Goal: Information Seeking & Learning: Learn about a topic

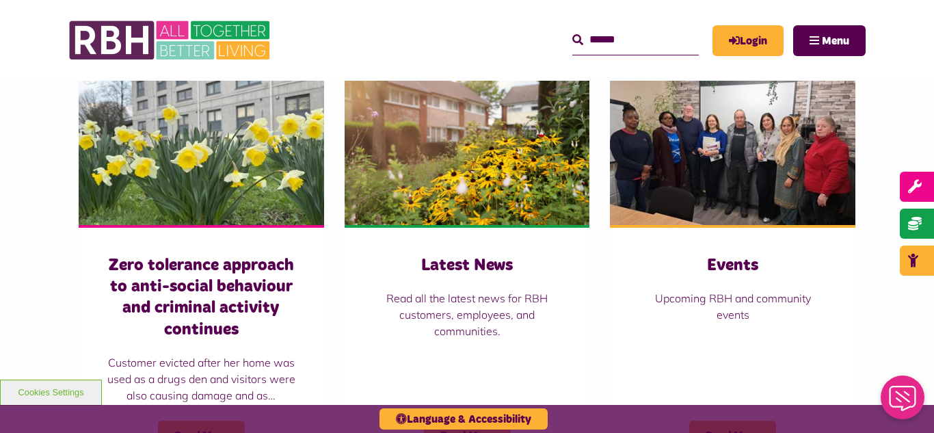
scroll to position [958, 0]
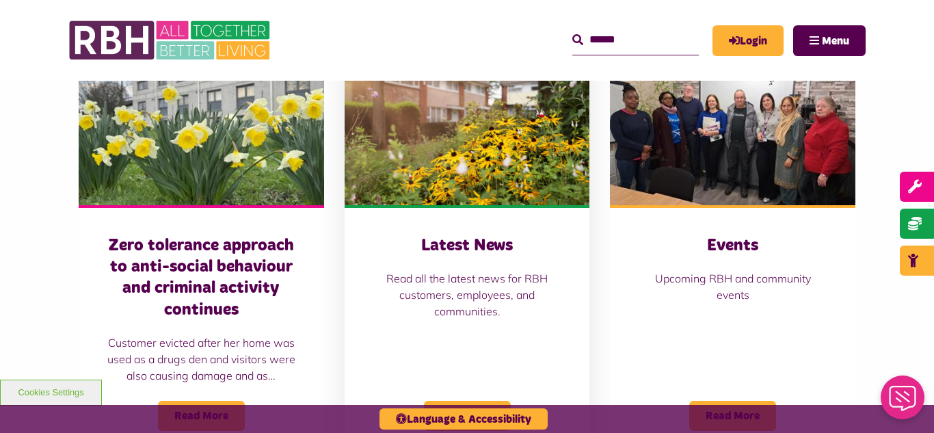
click at [425, 136] on img at bounding box center [468, 128] width 246 height 153
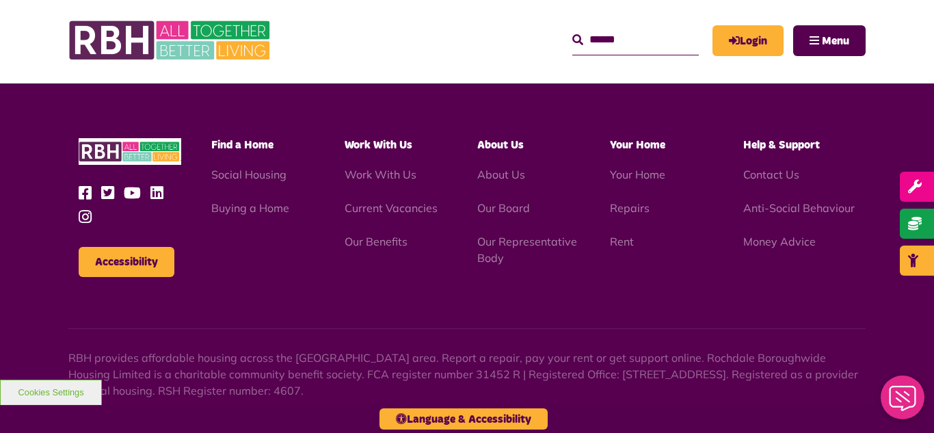
scroll to position [1423, 0]
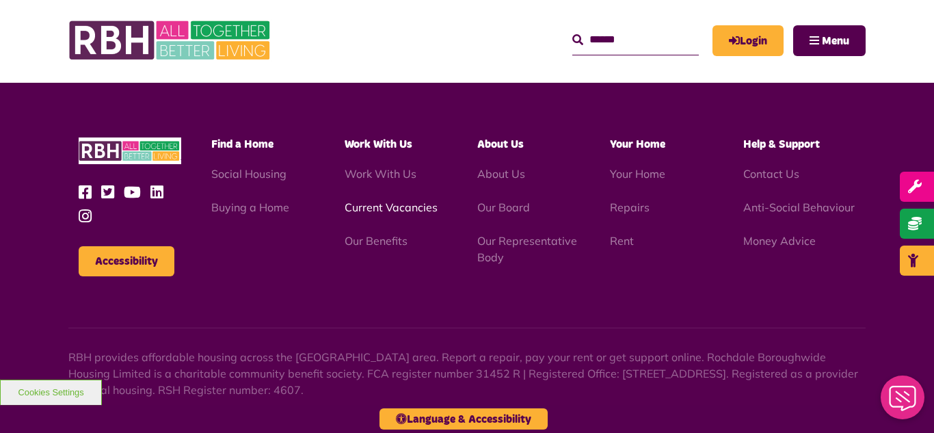
click at [377, 211] on link "Current Vacancies" at bounding box center [391, 207] width 93 height 14
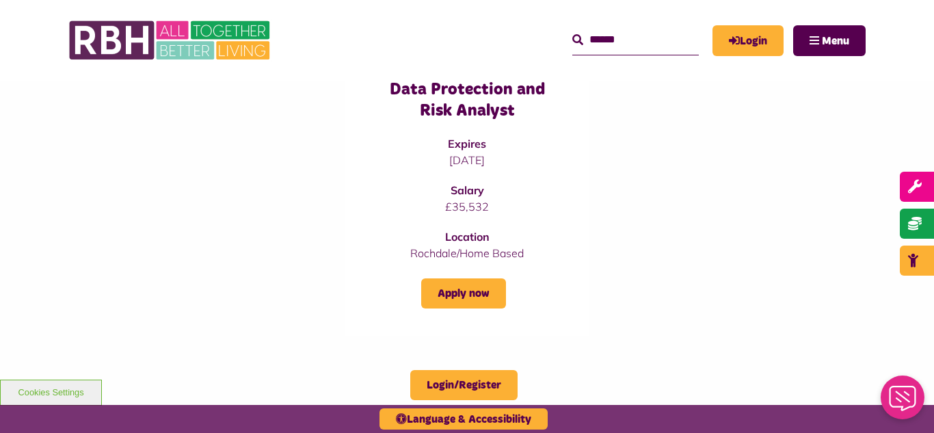
scroll to position [1231, 0]
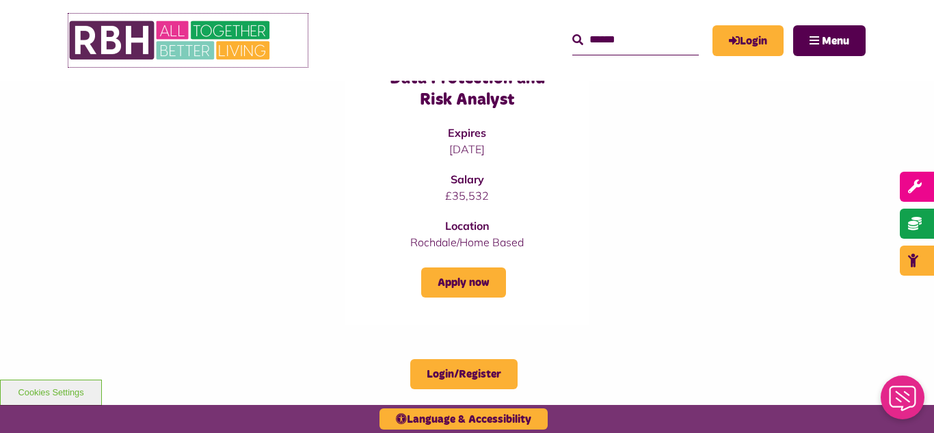
click at [181, 36] on img at bounding box center [170, 40] width 205 height 53
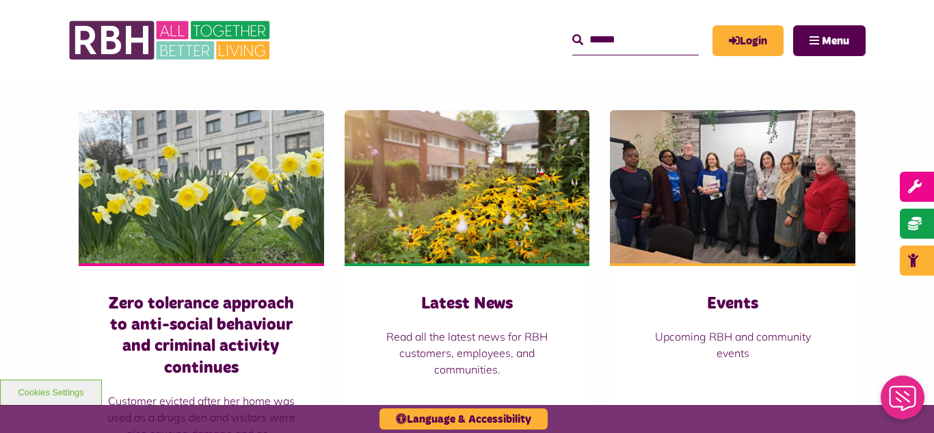
scroll to position [903, 0]
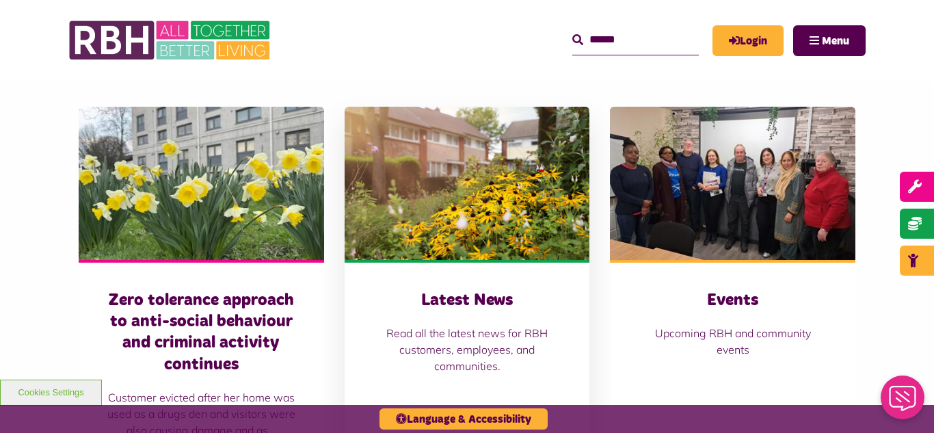
click at [439, 161] on img at bounding box center [468, 183] width 246 height 153
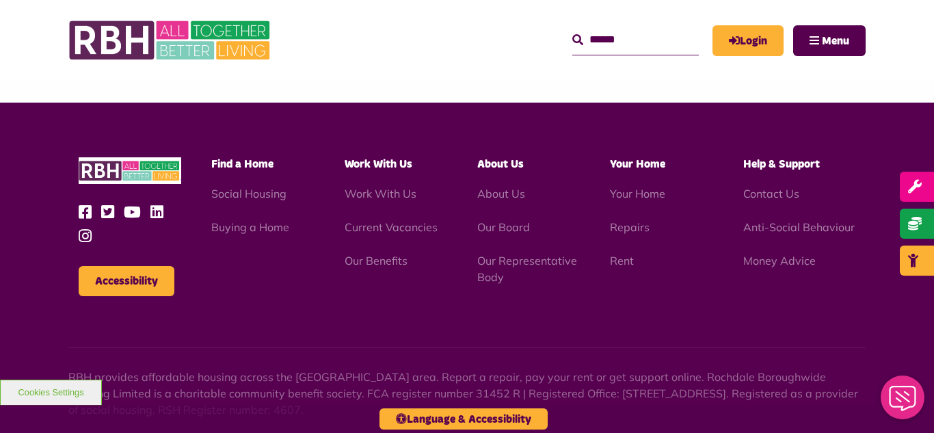
scroll to position [1478, 0]
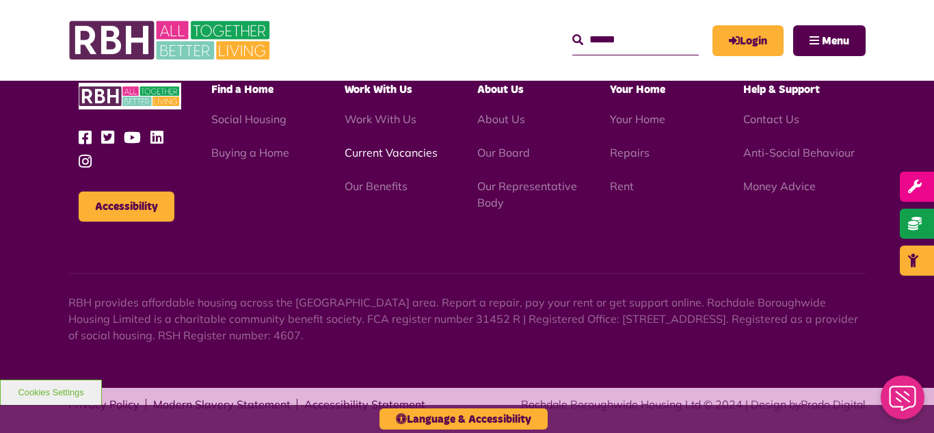
click at [376, 148] on link "Current Vacancies" at bounding box center [391, 153] width 93 height 14
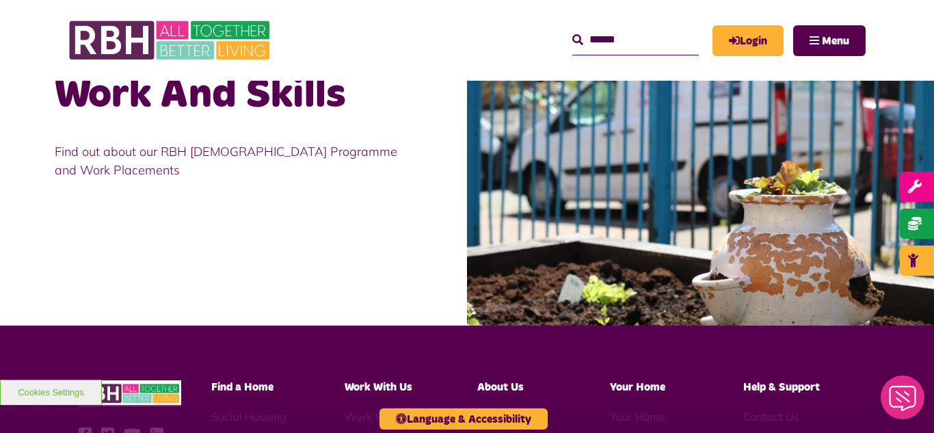
scroll to position [1998, 0]
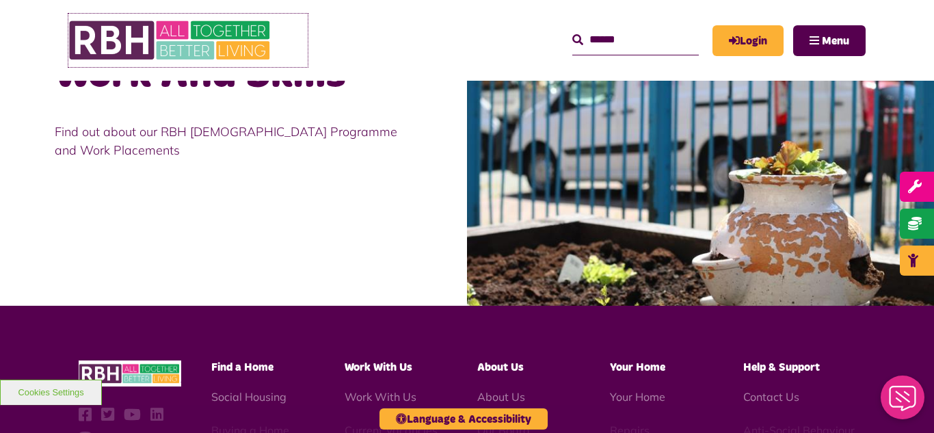
click at [157, 45] on img at bounding box center [170, 40] width 205 height 53
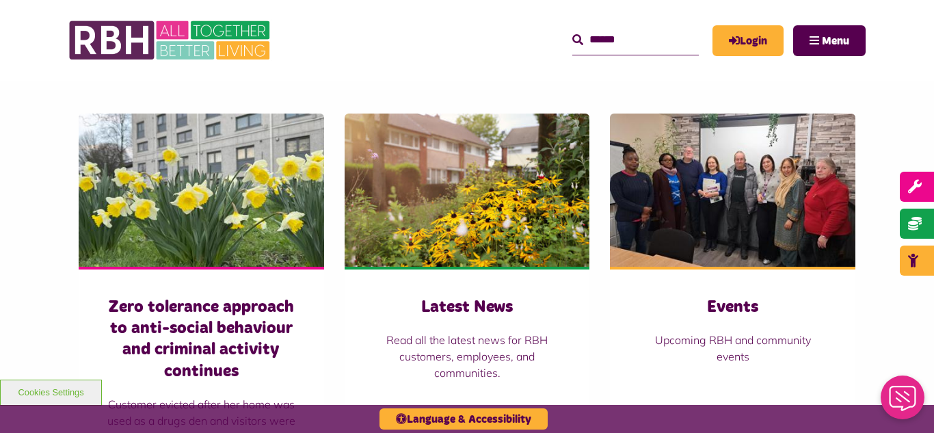
scroll to position [930, 0]
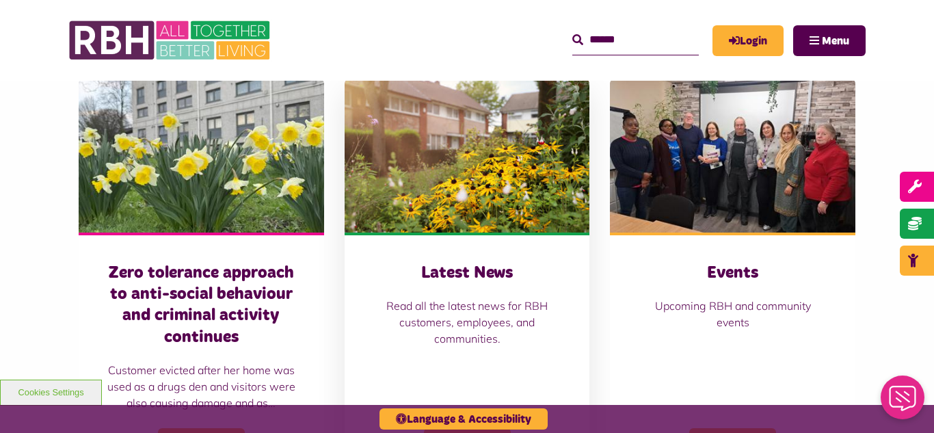
click at [455, 123] on img at bounding box center [468, 155] width 246 height 153
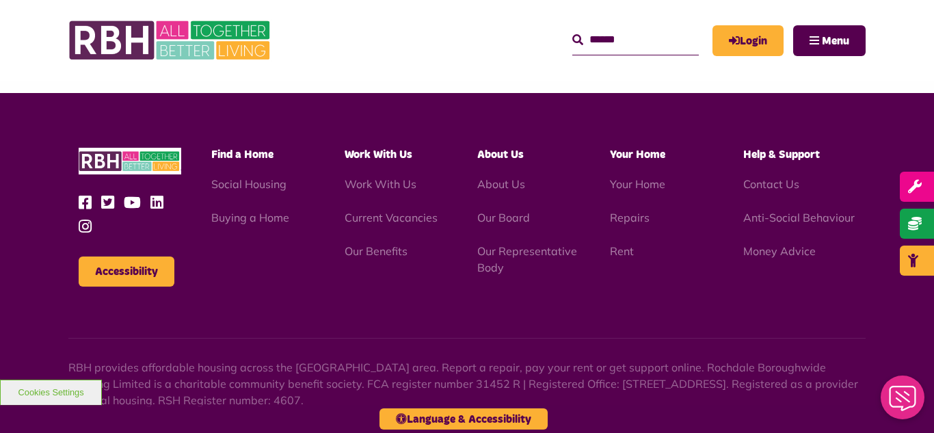
scroll to position [1489, 0]
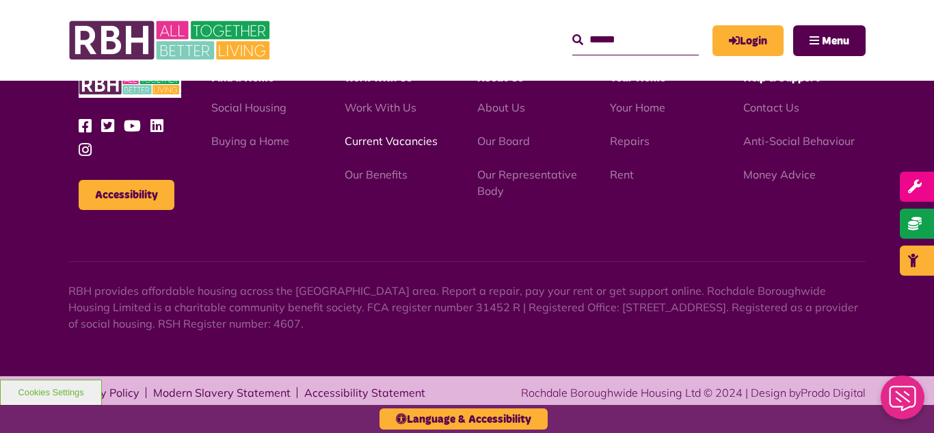
click at [381, 137] on link "Current Vacancies" at bounding box center [391, 141] width 93 height 14
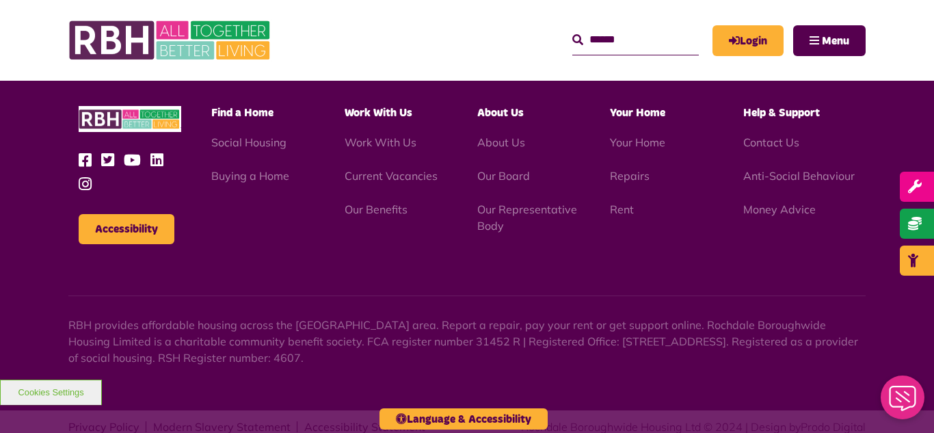
scroll to position [2286, 0]
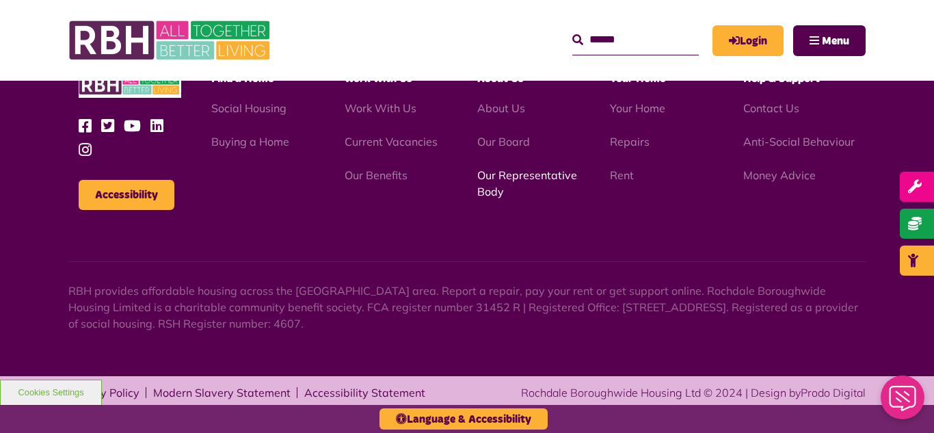
click at [529, 176] on link "Our Representative Body" at bounding box center [528, 183] width 100 height 30
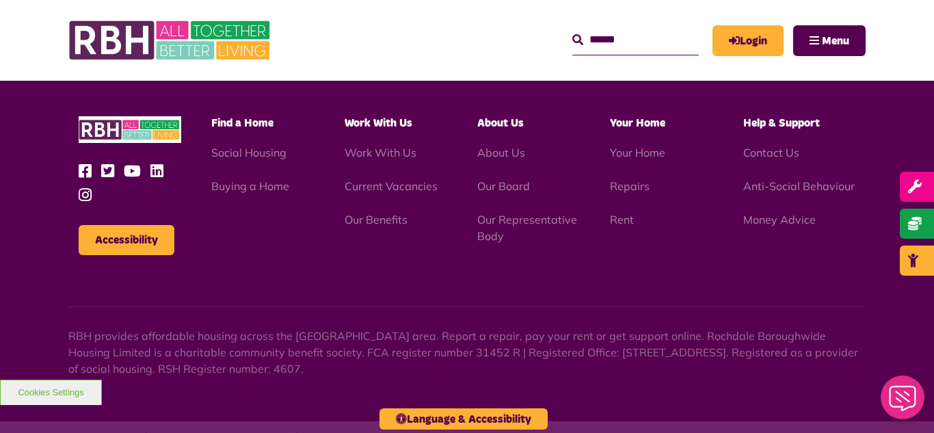
scroll to position [3972, 0]
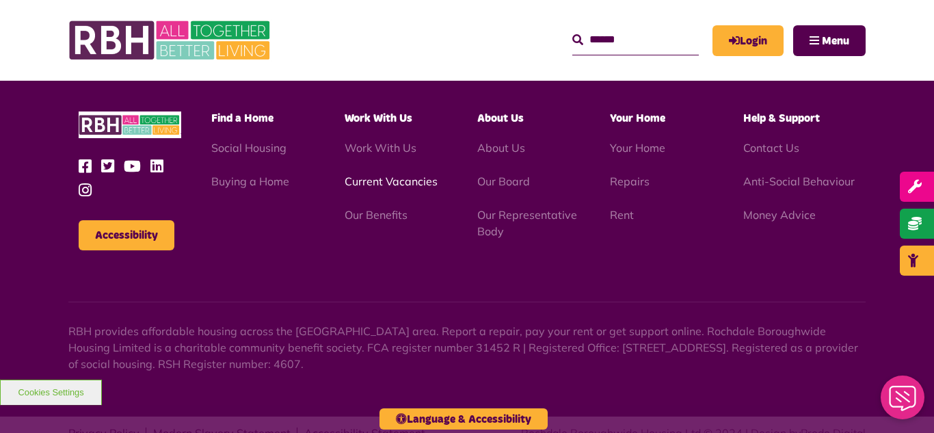
click at [382, 174] on link "Current Vacancies" at bounding box center [391, 181] width 93 height 14
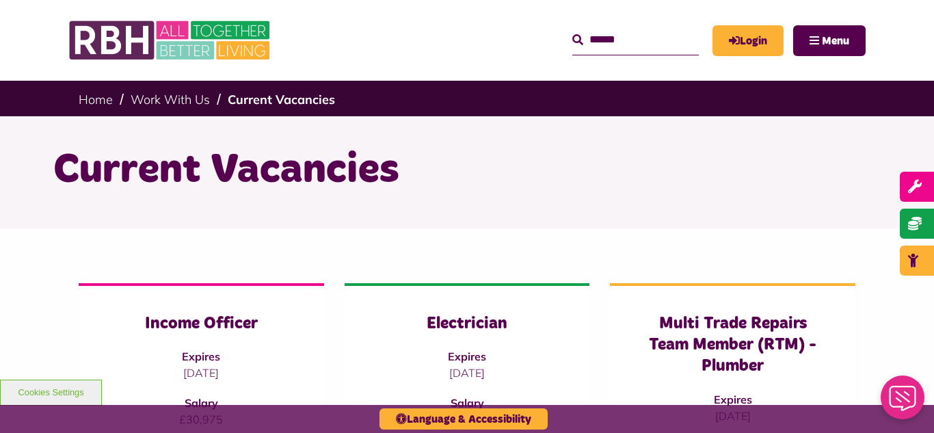
click at [5, 198] on div "Current Vacancies" at bounding box center [467, 172] width 934 height 112
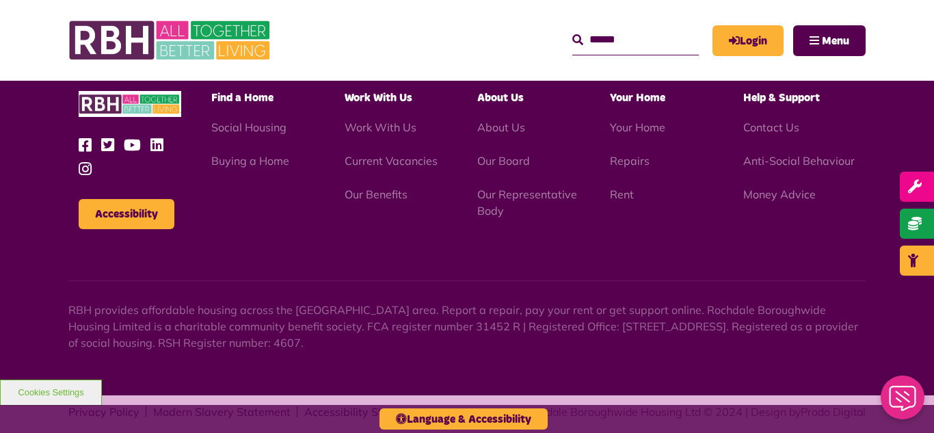
scroll to position [2286, 0]
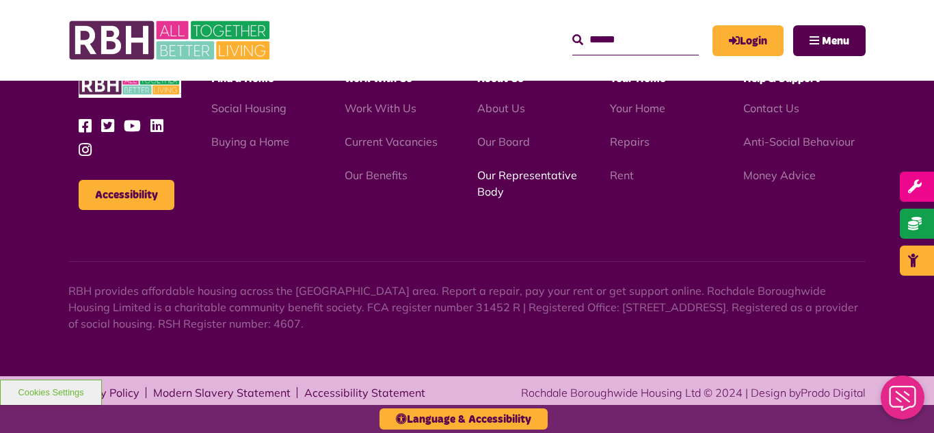
click at [531, 177] on link "Our Representative Body" at bounding box center [528, 183] width 100 height 30
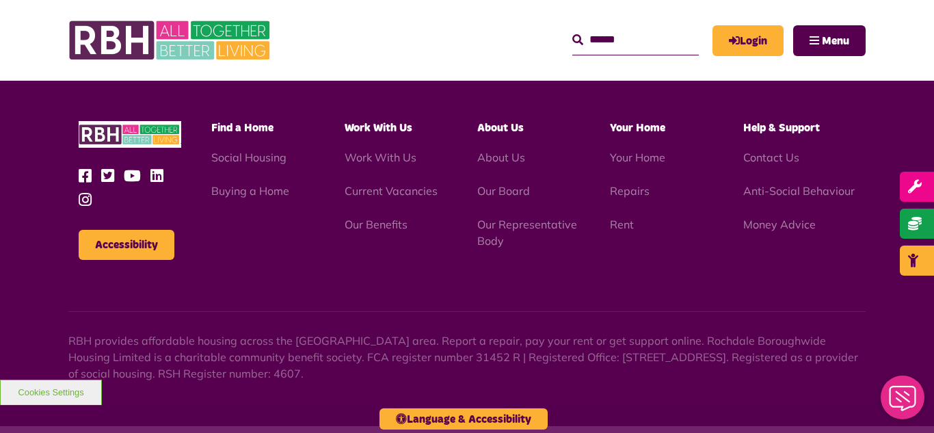
scroll to position [3972, 0]
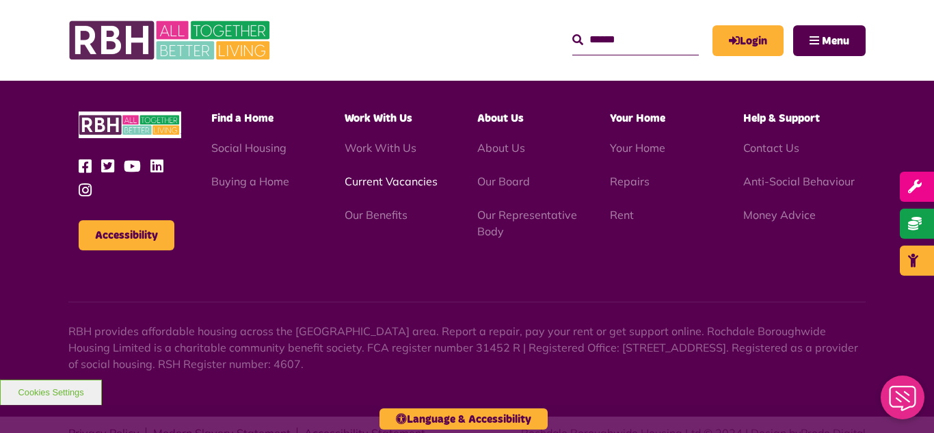
click at [373, 174] on link "Current Vacancies" at bounding box center [391, 181] width 93 height 14
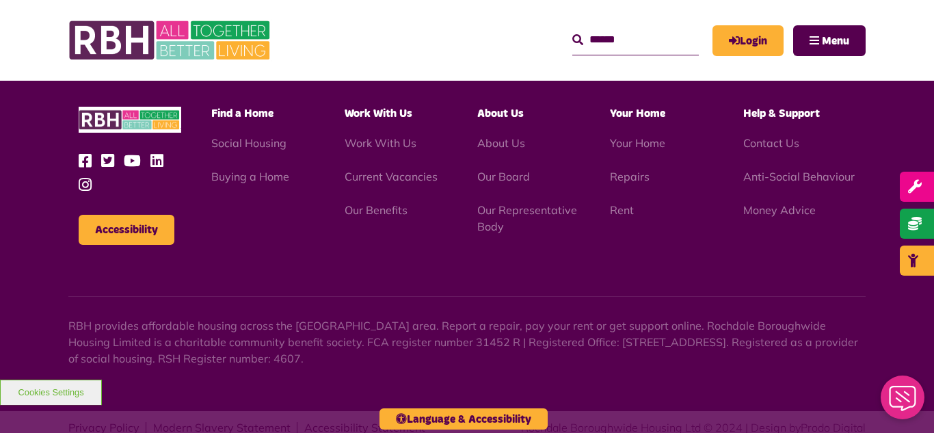
scroll to position [2286, 0]
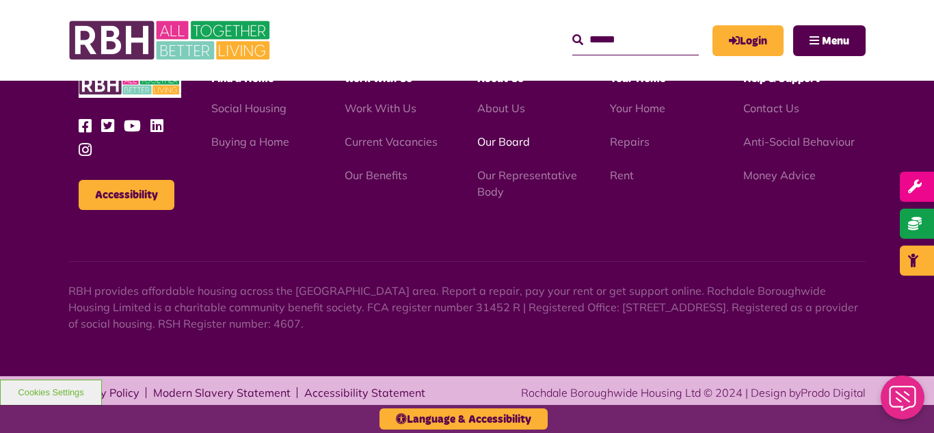
click at [503, 139] on link "Our Board" at bounding box center [504, 142] width 53 height 14
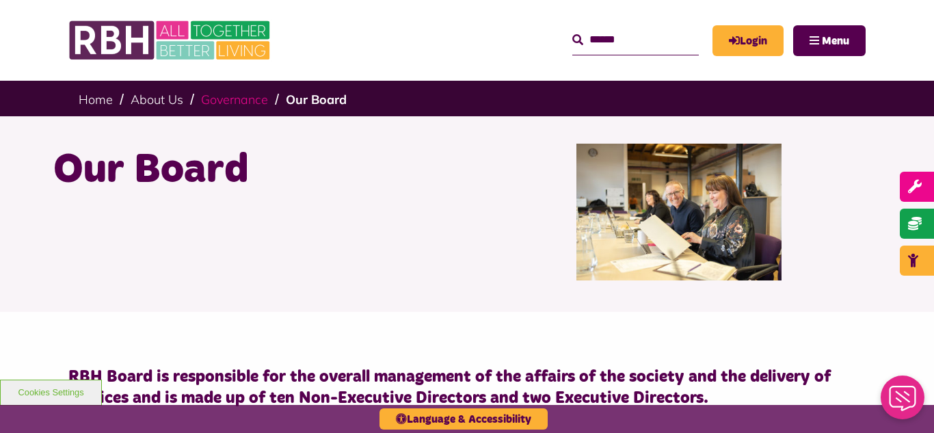
click at [224, 101] on link "Governance" at bounding box center [234, 100] width 67 height 16
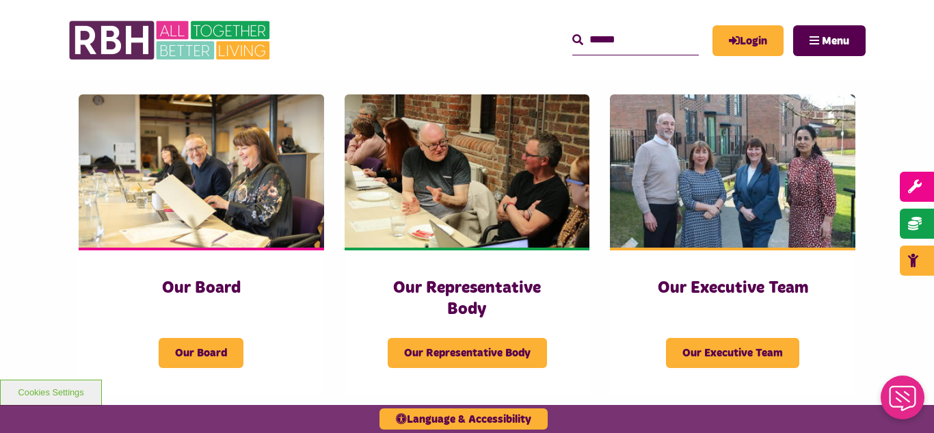
scroll to position [246, 0]
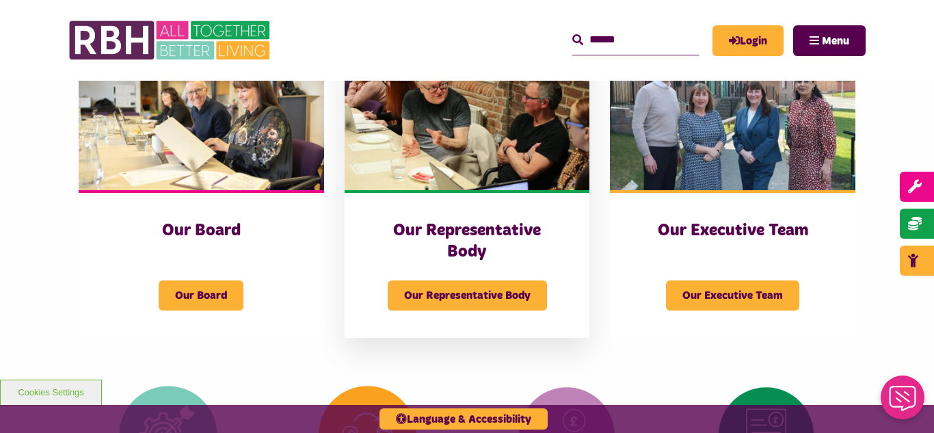
click at [454, 118] on img at bounding box center [468, 113] width 246 height 153
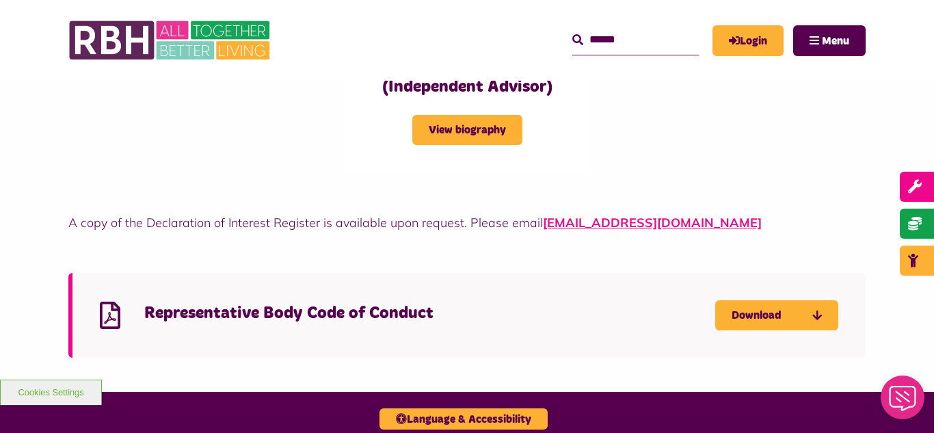
scroll to position [3639, 0]
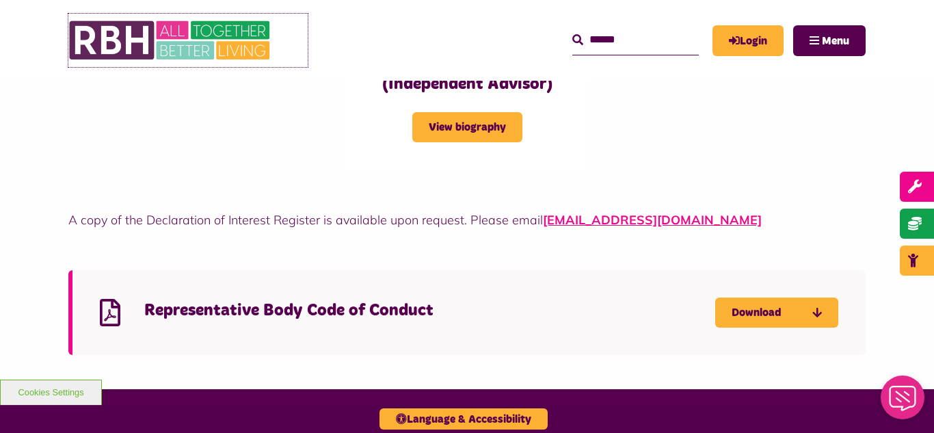
click at [133, 42] on img at bounding box center [170, 40] width 205 height 53
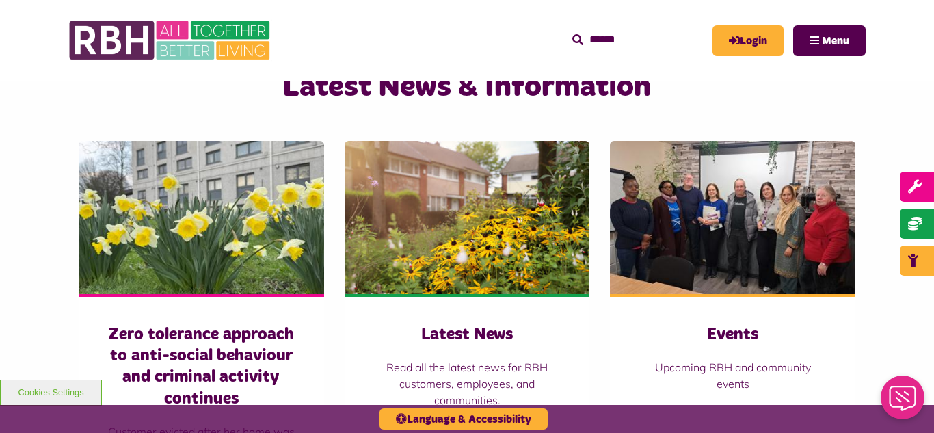
scroll to position [930, 0]
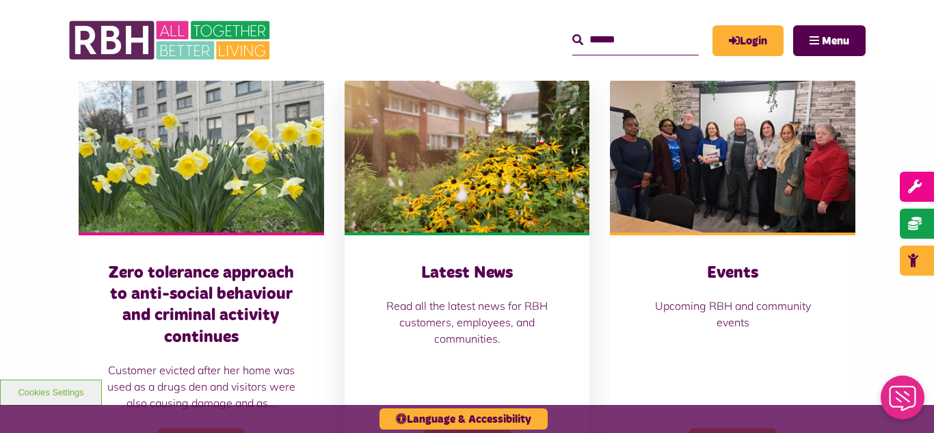
click at [452, 148] on img at bounding box center [468, 155] width 246 height 153
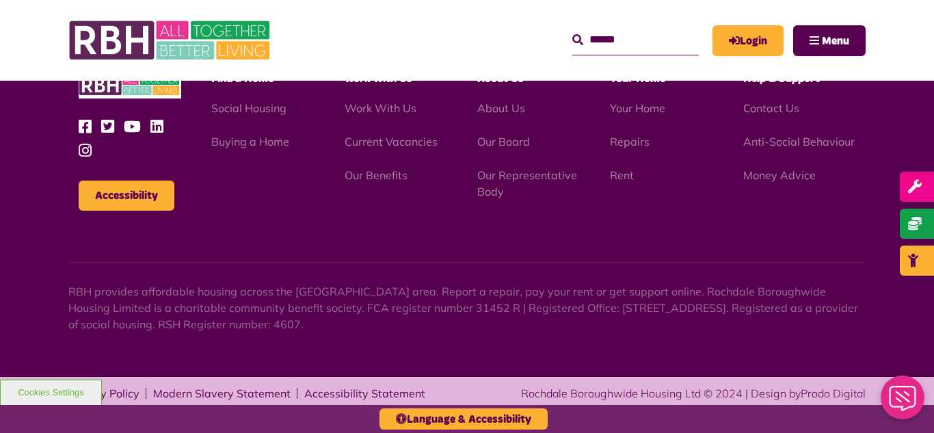
scroll to position [1489, 0]
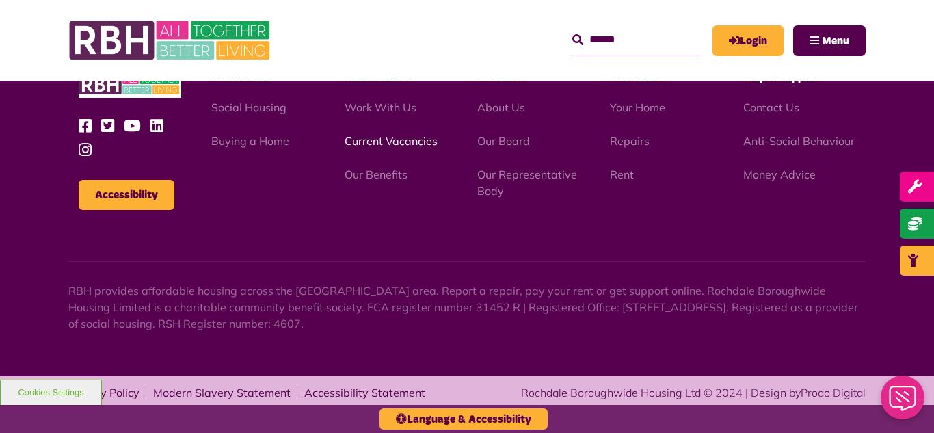
click at [376, 143] on link "Current Vacancies" at bounding box center [391, 141] width 93 height 14
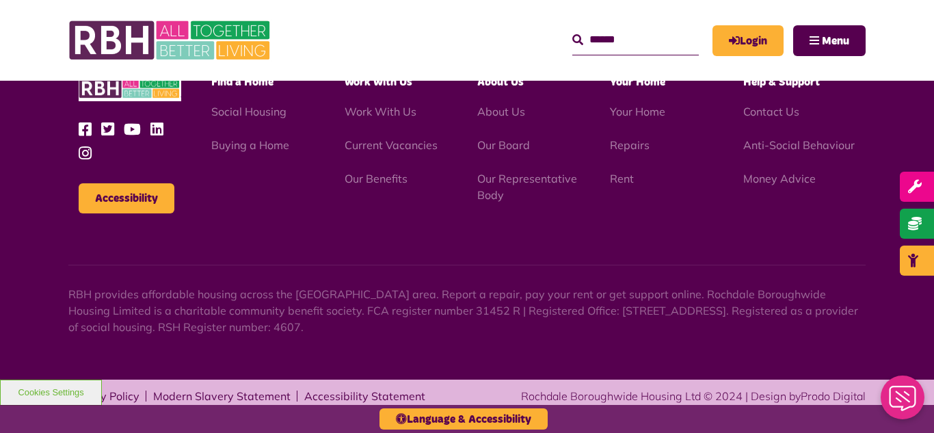
scroll to position [2286, 0]
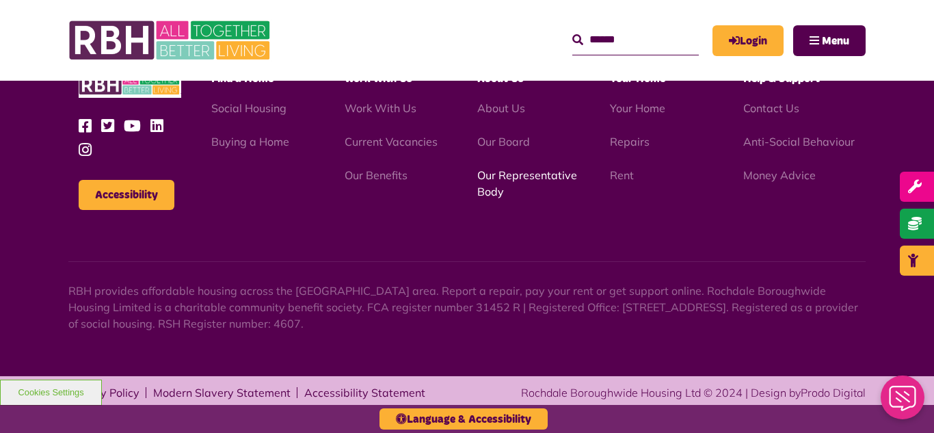
click at [540, 181] on link "Our Representative Body" at bounding box center [528, 183] width 100 height 30
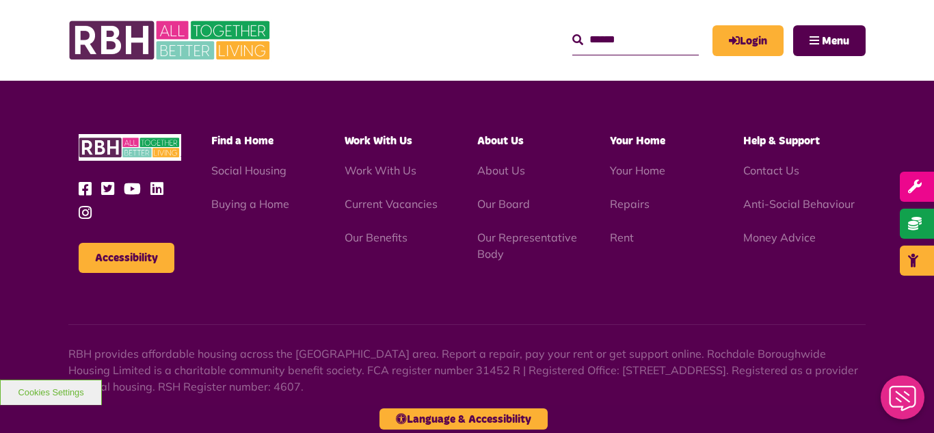
scroll to position [3972, 0]
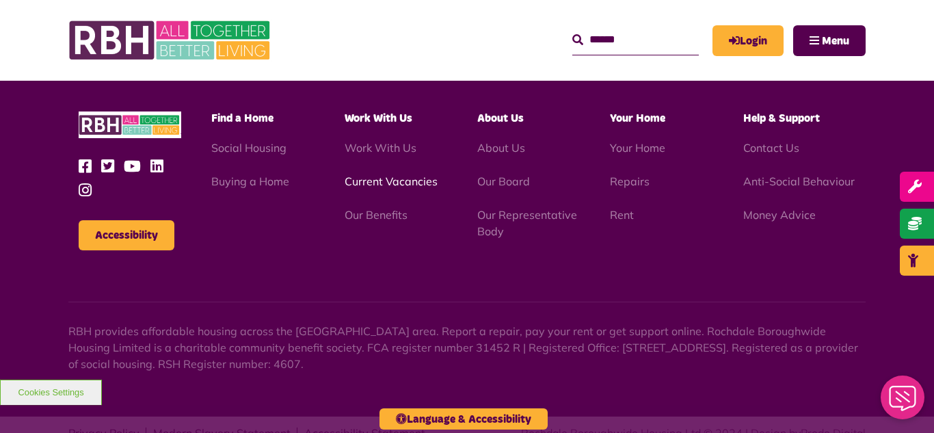
click at [379, 174] on link "Current Vacancies" at bounding box center [391, 181] width 93 height 14
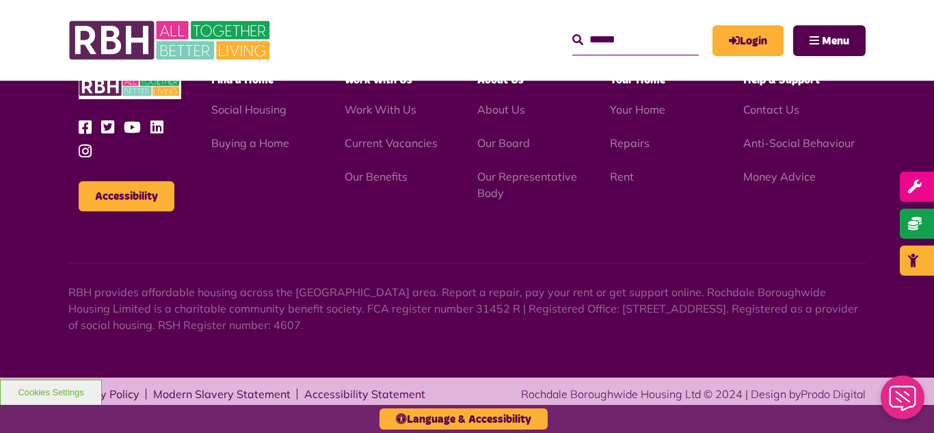
scroll to position [2286, 0]
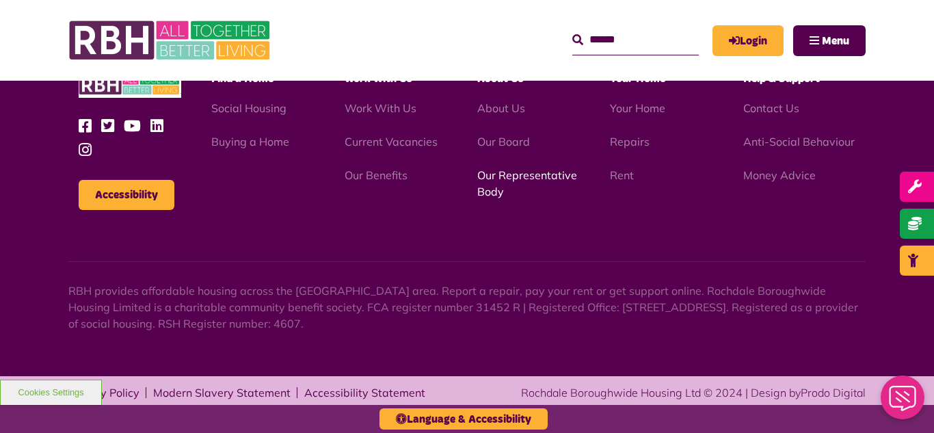
click at [519, 175] on link "Our Representative Body" at bounding box center [528, 183] width 100 height 30
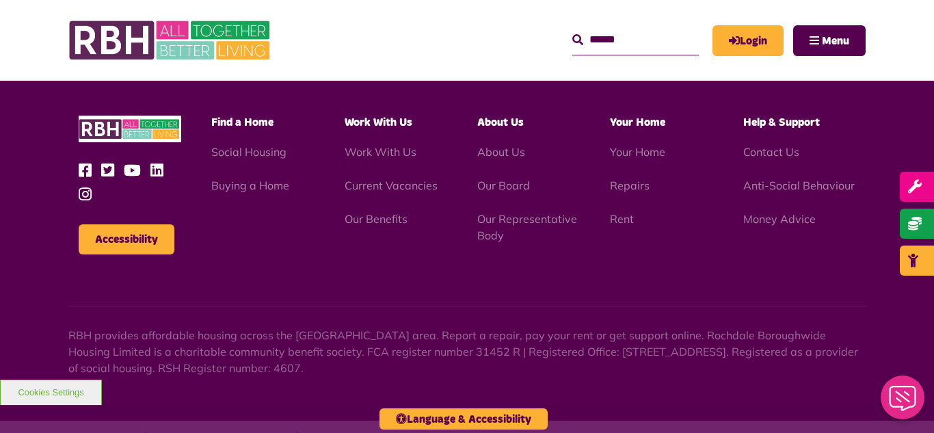
scroll to position [3972, 0]
